Goal: Task Accomplishment & Management: Manage account settings

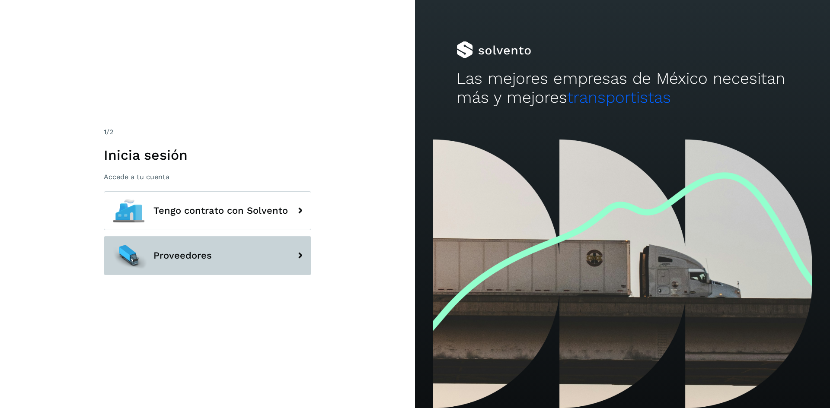
click at [181, 253] on span "Proveedores" at bounding box center [182, 256] width 58 height 10
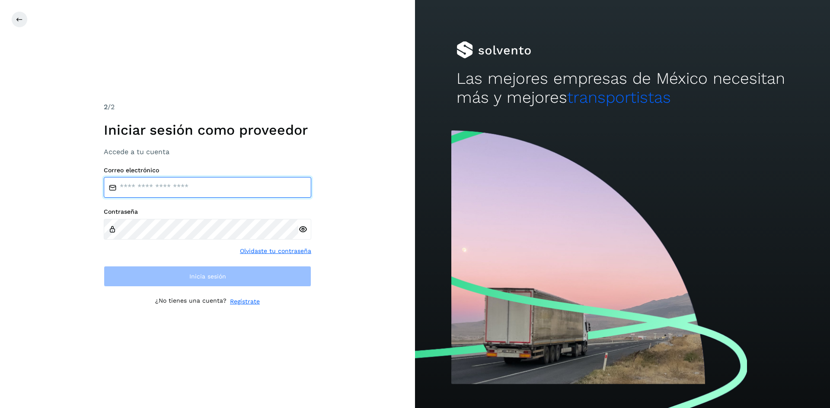
type input "**********"
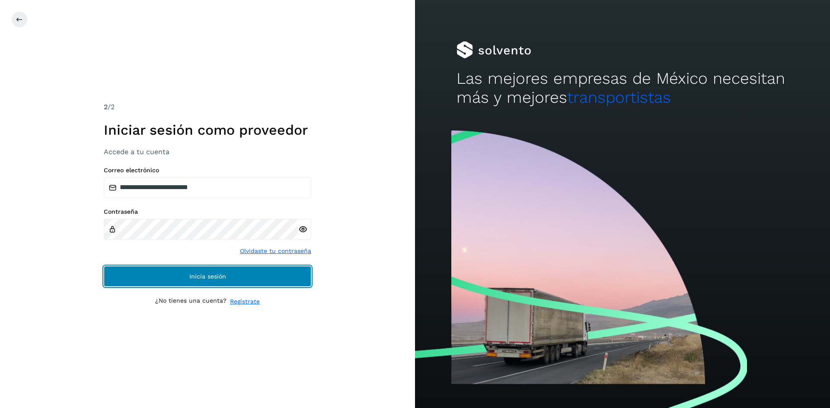
click at [186, 268] on button "Inicia sesión" at bounding box center [207, 276] width 207 height 21
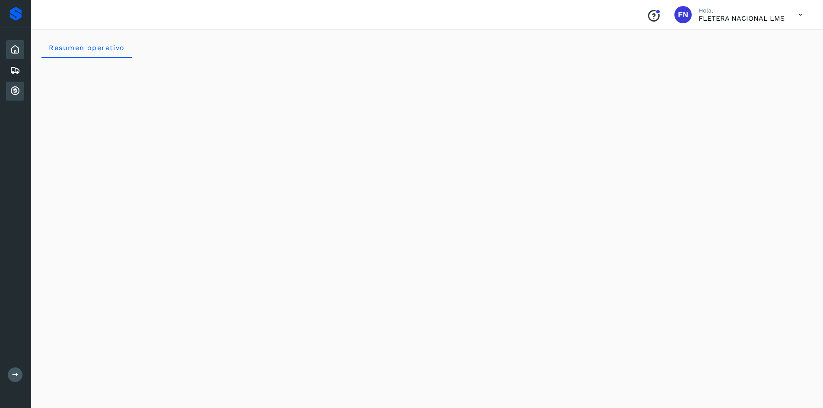
click at [15, 92] on icon at bounding box center [15, 91] width 10 height 10
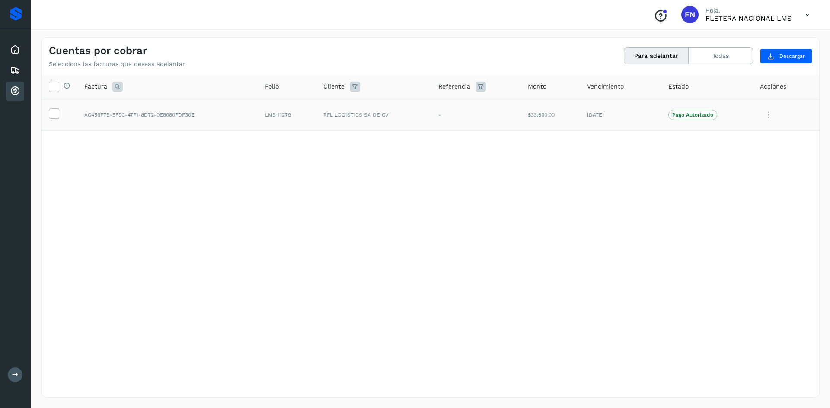
click at [532, 123] on td "$33,600.00" at bounding box center [550, 115] width 59 height 32
click at [54, 111] on icon at bounding box center [53, 112] width 9 height 9
